Goal: Register for event/course

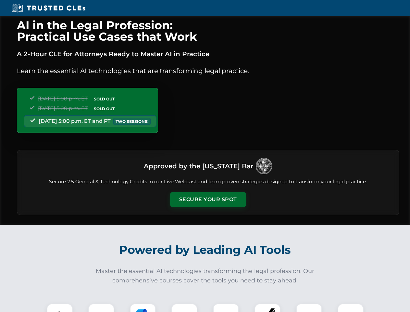
click at [208, 199] on button "Secure Your Spot" at bounding box center [208, 199] width 76 height 15
click at [60, 307] on img at bounding box center [59, 316] width 19 height 19
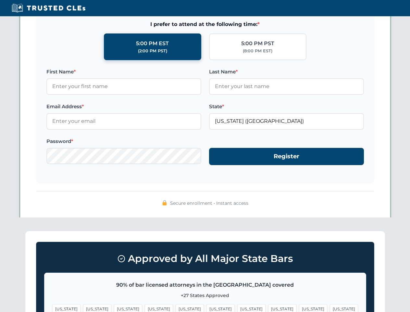
click at [237, 307] on span "[US_STATE]" at bounding box center [251, 308] width 28 height 9
click at [299, 307] on span "[US_STATE]" at bounding box center [313, 308] width 28 height 9
